Goal: Find specific page/section: Find specific page/section

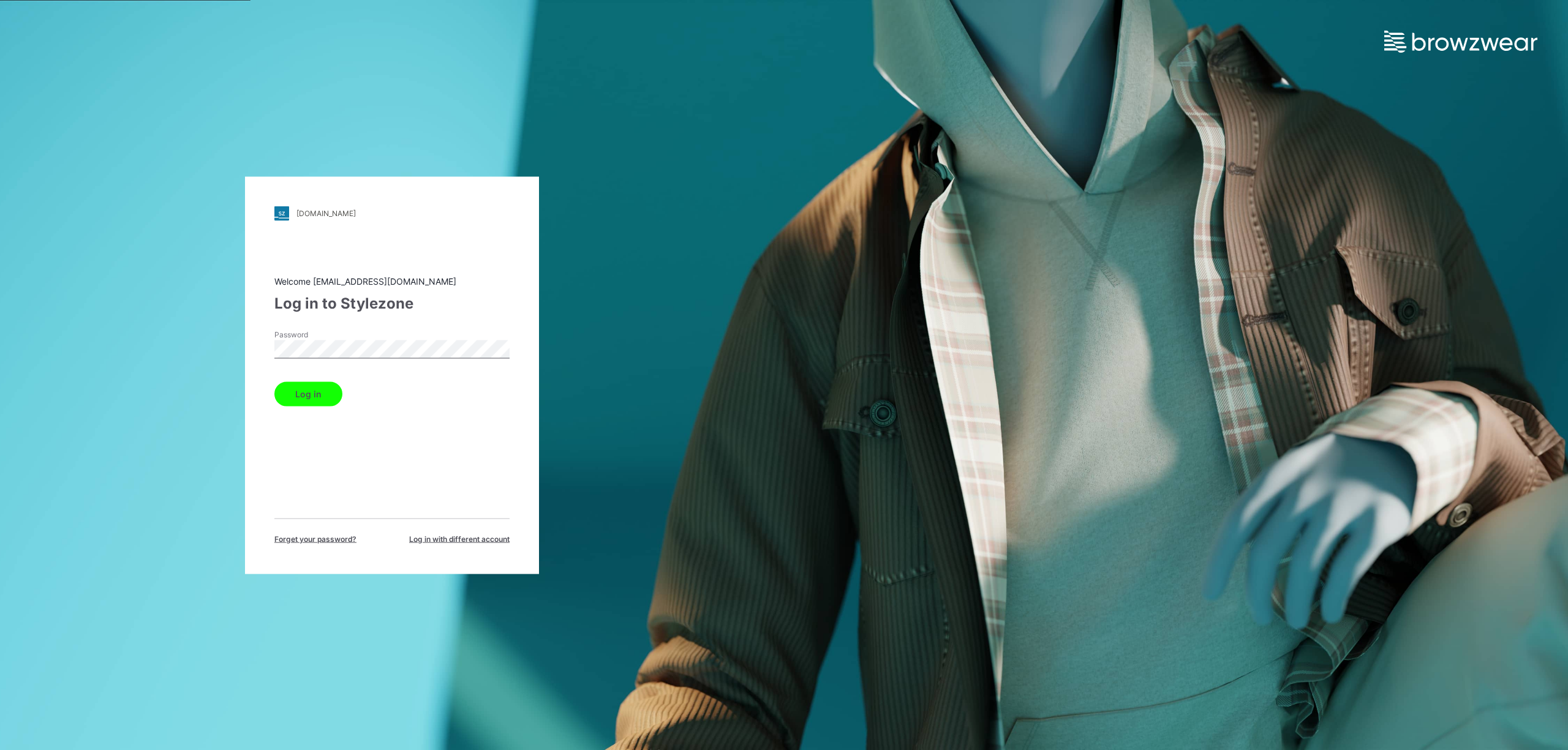
click at [299, 385] on button "Log in" at bounding box center [308, 393] width 68 height 25
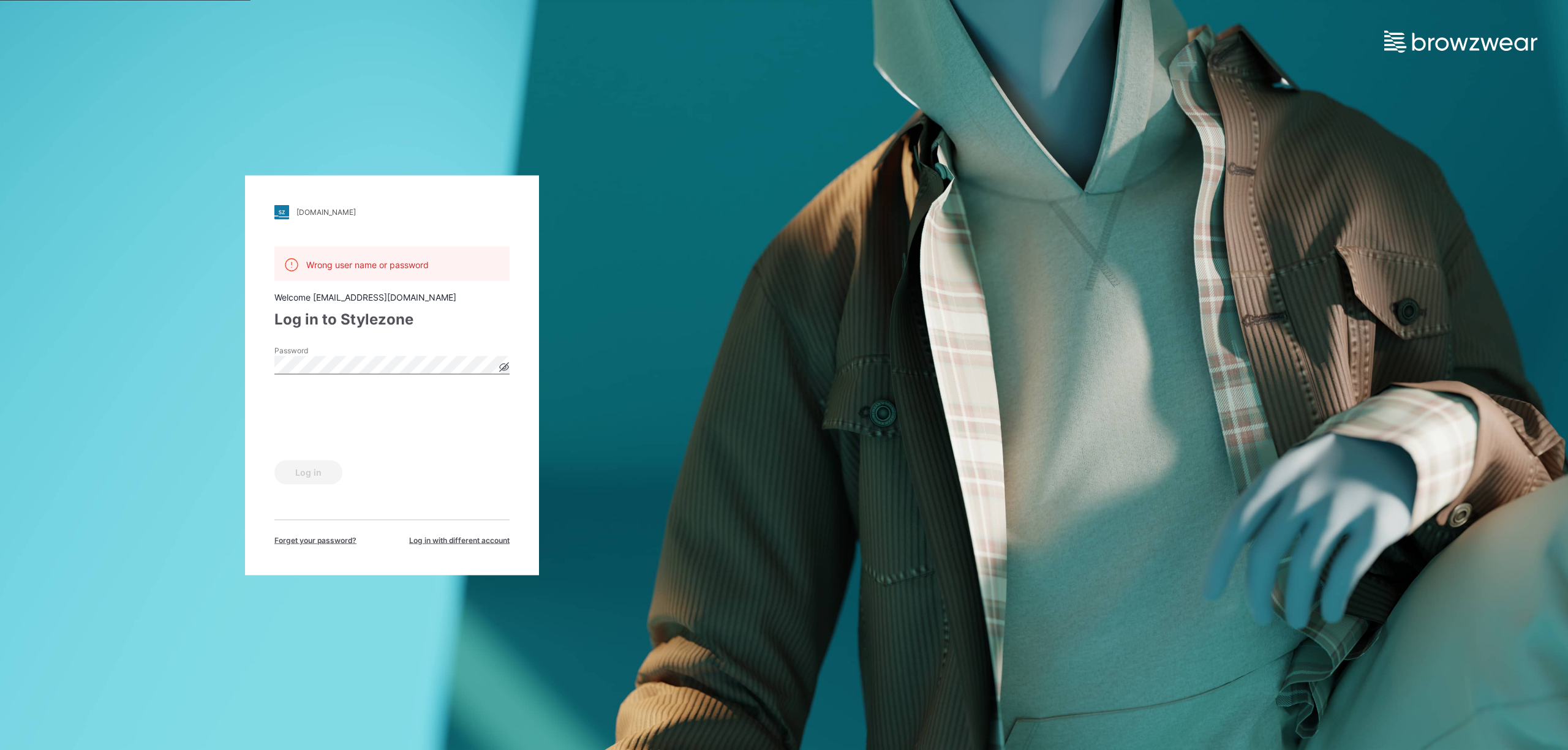
click at [504, 365] on icon at bounding box center [504, 366] width 10 height 10
click at [311, 474] on button "Log in" at bounding box center [308, 472] width 68 height 25
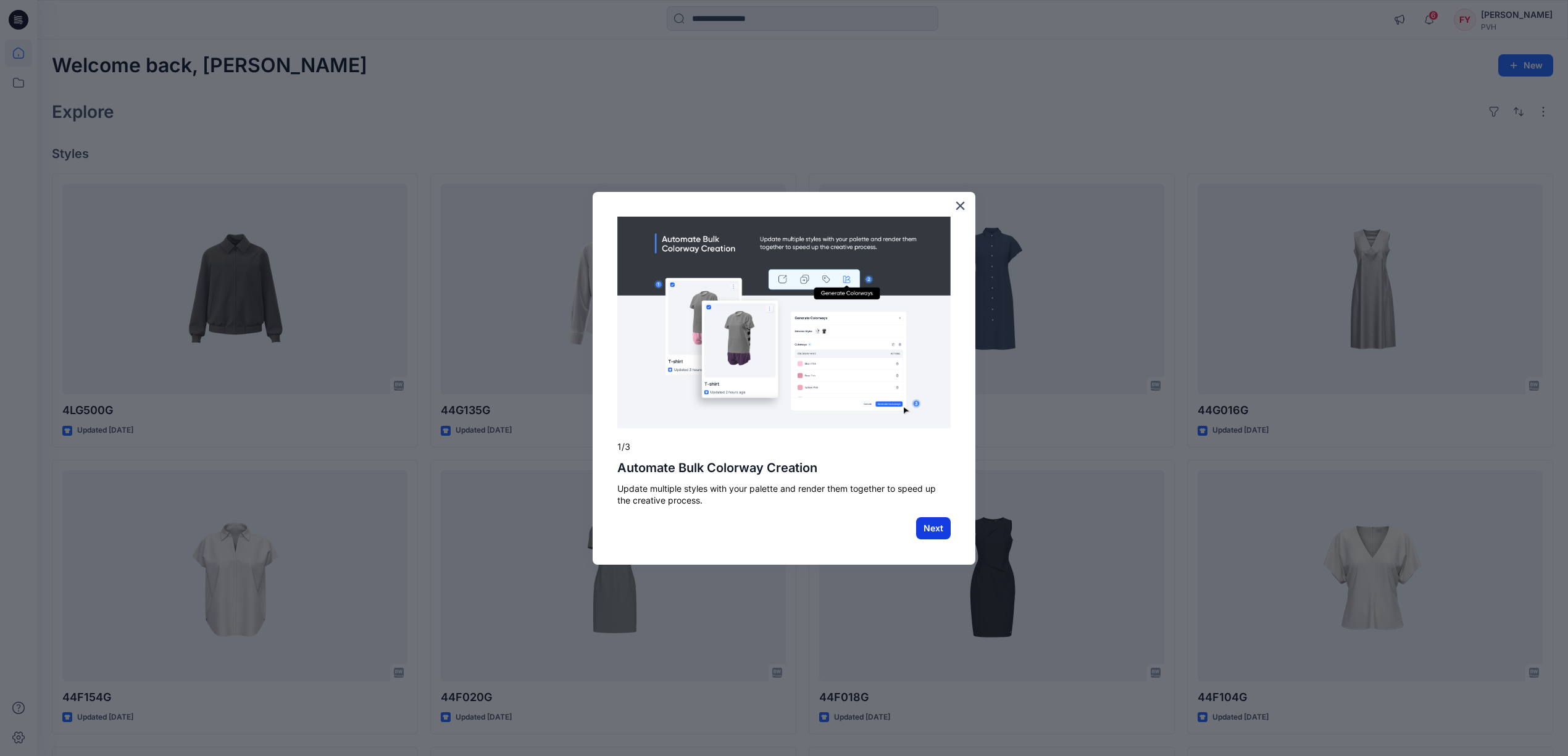
click at [937, 521] on button "Next" at bounding box center [934, 528] width 35 height 22
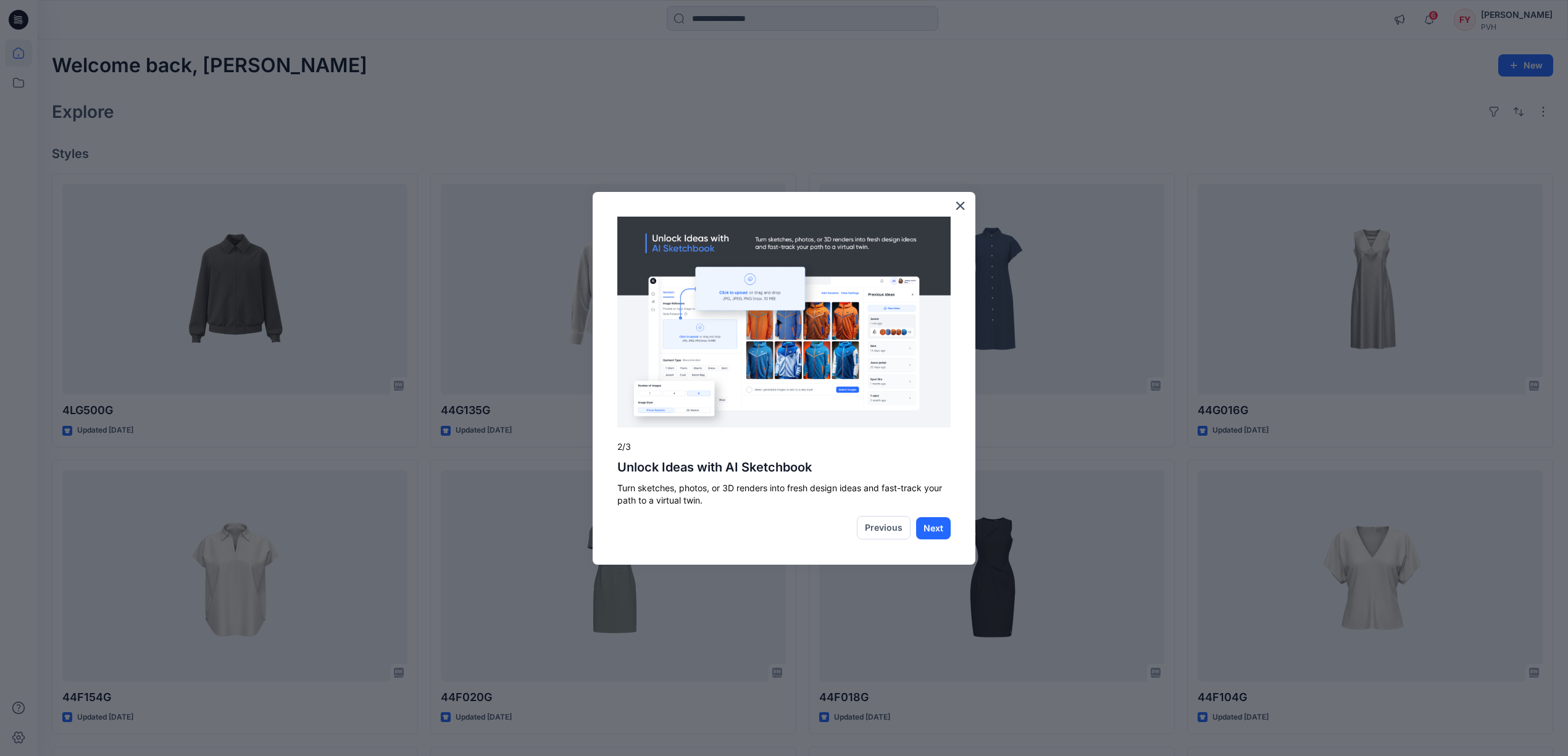
drag, startPoint x: 935, startPoint y: 568, endPoint x: 926, endPoint y: 620, distance: 52.8
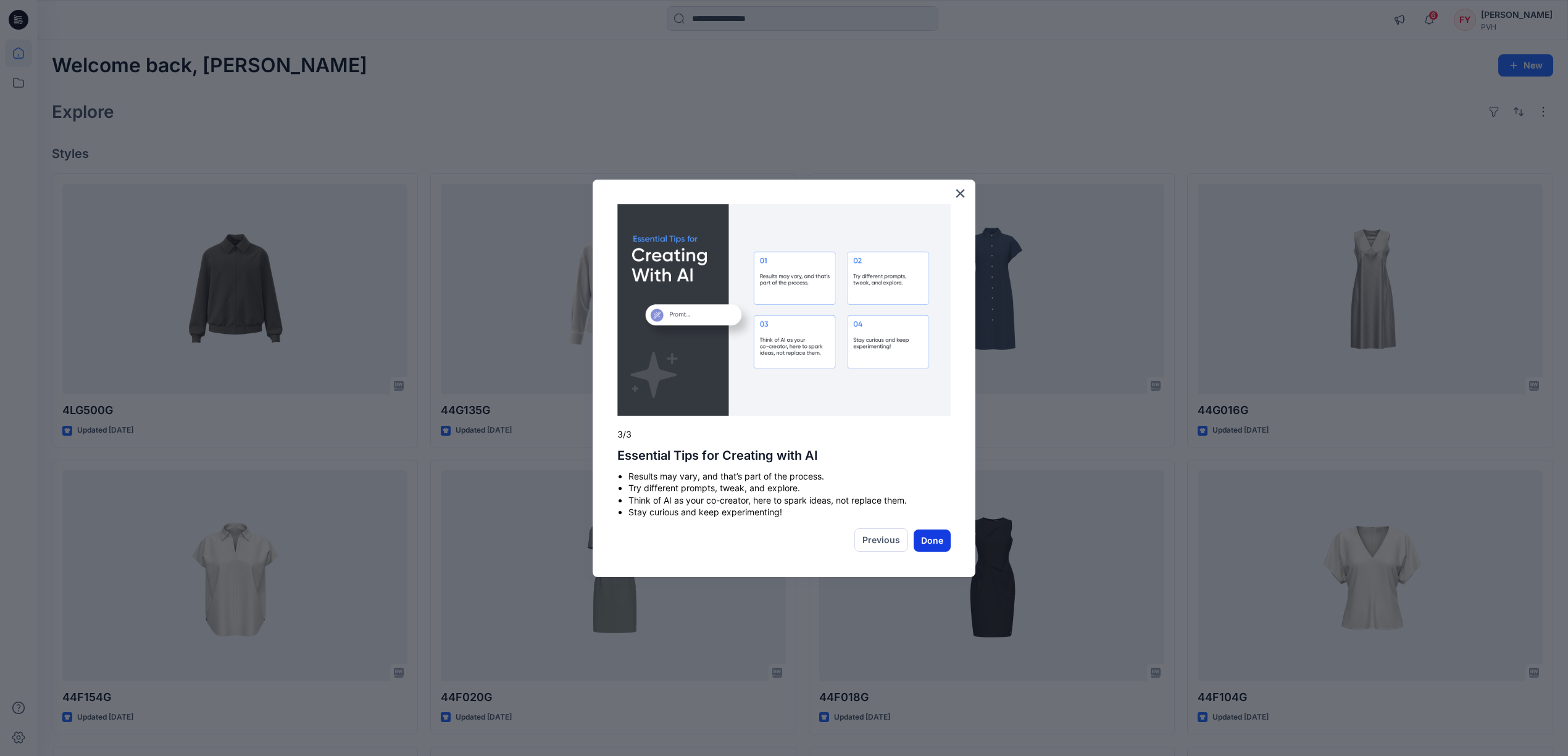
click at [932, 547] on button "Done" at bounding box center [932, 540] width 37 height 22
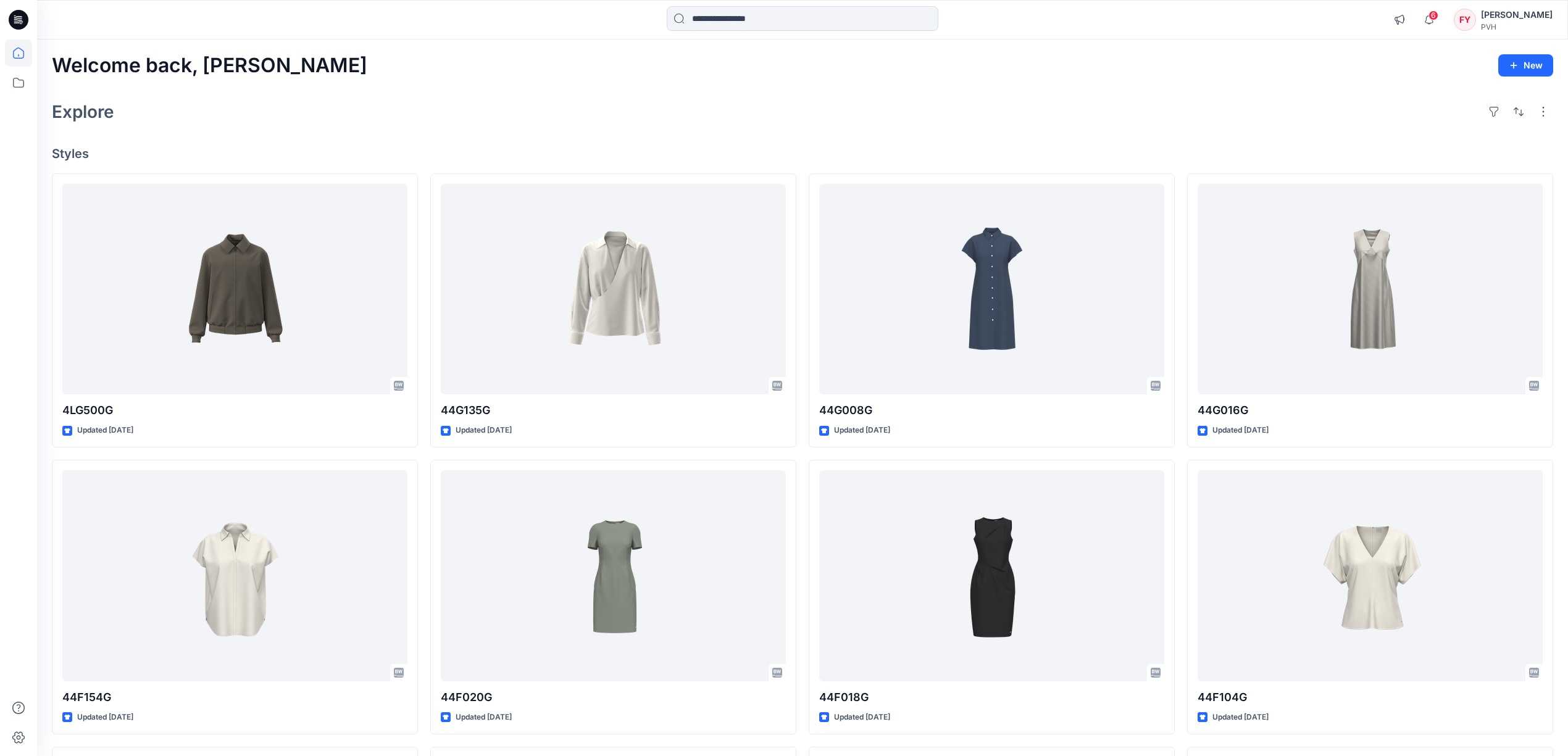
click at [837, 138] on div "Welcome back, [PERSON_NAME] New Explore Styles 4LG500G Updated [DATE] 44F154G U…" at bounding box center [803, 560] width 1531 height 1041
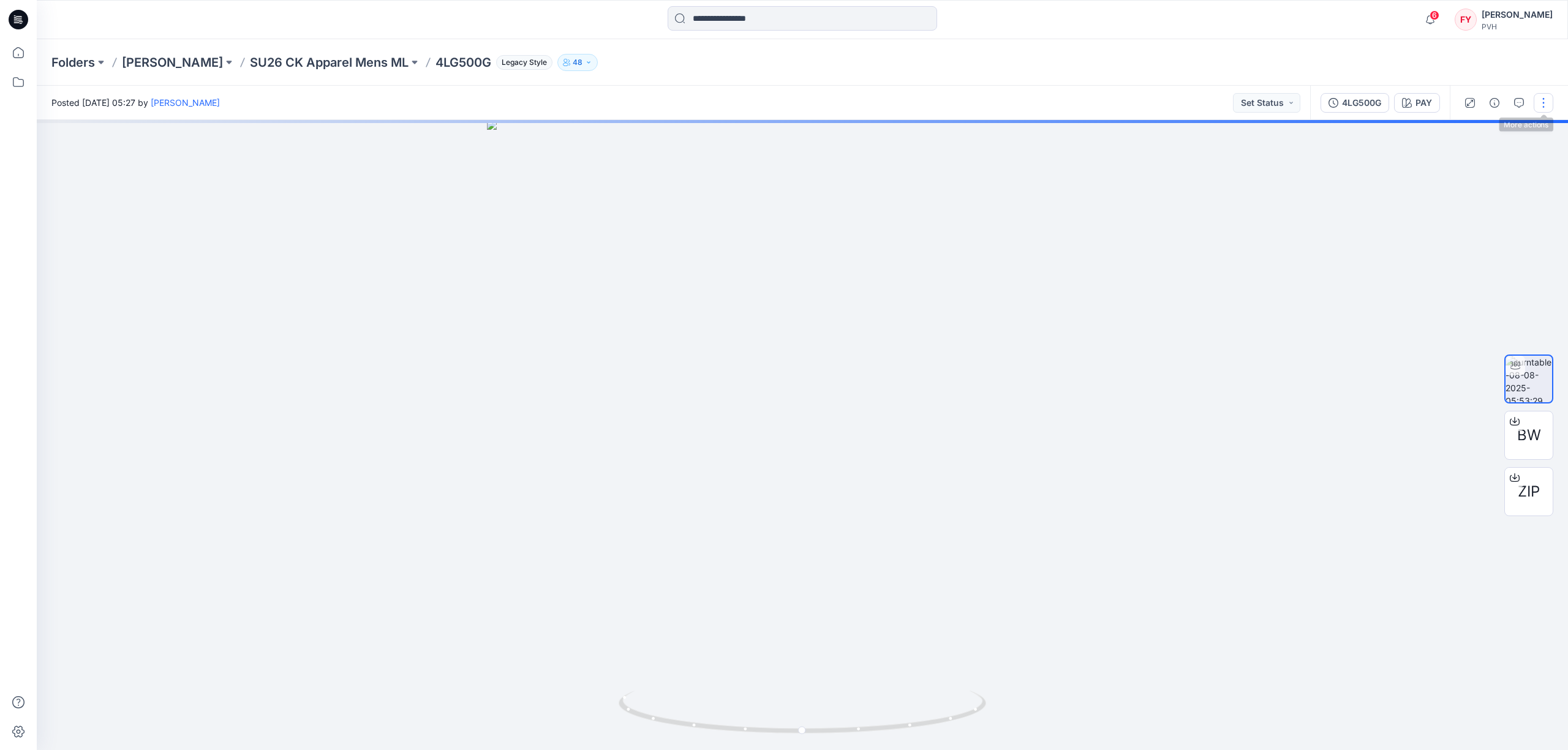
click at [1552, 104] on button "button" at bounding box center [1543, 103] width 19 height 19
click at [1398, 75] on div "Folders Fu Yuan SU26 CK Apparel Mens ML 4LG500G Legacy Style 48" at bounding box center [802, 62] width 1531 height 46
click at [1411, 95] on button "PAY" at bounding box center [1417, 103] width 46 height 19
